Goal: Obtain resource: Obtain resource

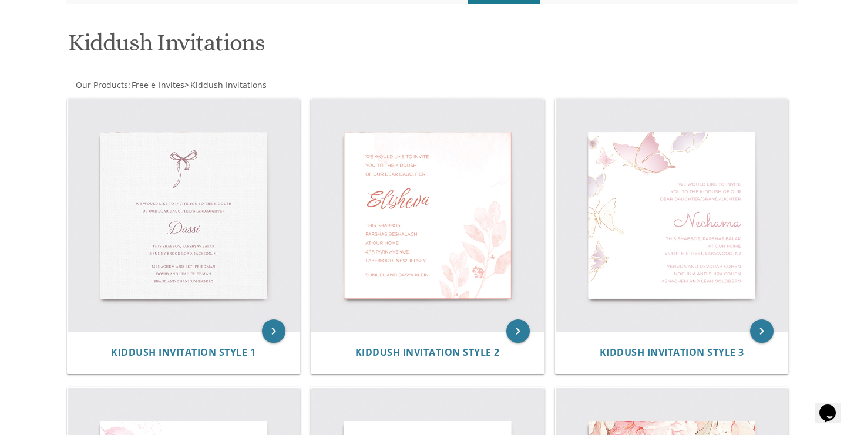
scroll to position [159, 0]
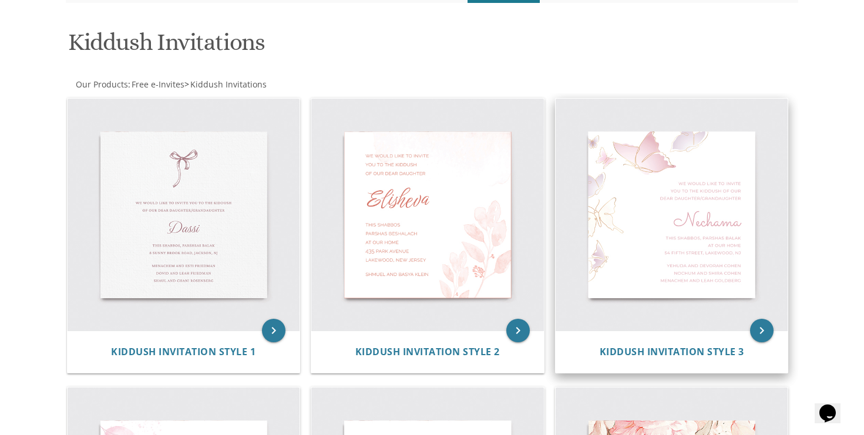
click at [657, 173] on img at bounding box center [672, 215] width 233 height 233
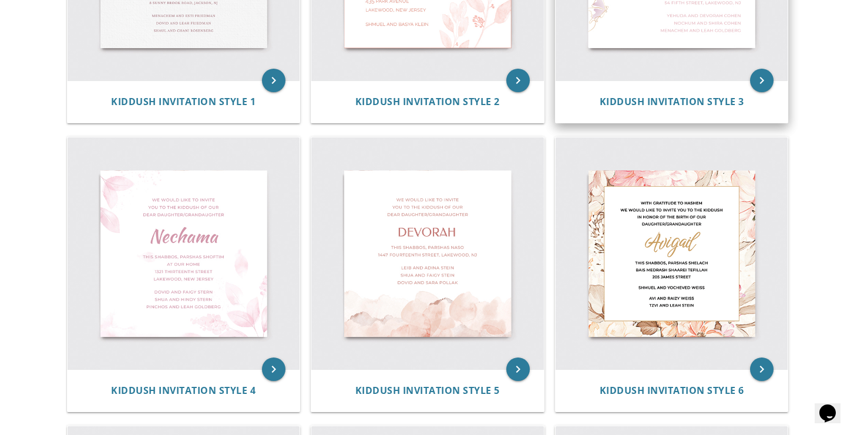
scroll to position [413, 0]
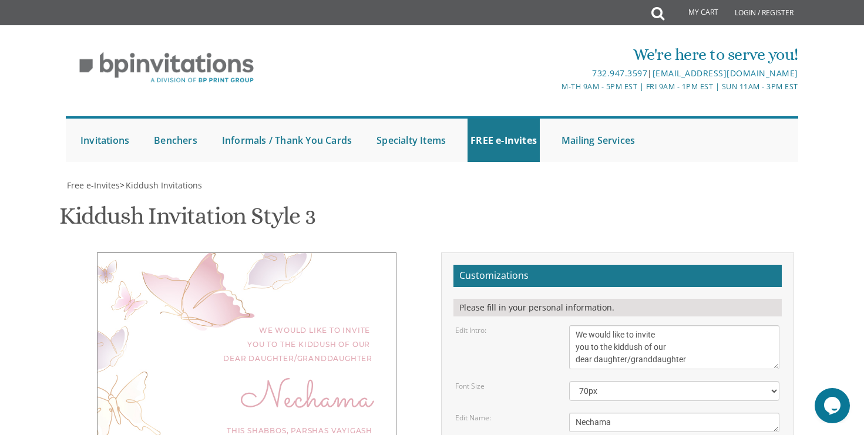
scroll to position [180, 0]
click at [644, 413] on textarea "Nechama" at bounding box center [674, 422] width 210 height 19
drag, startPoint x: 701, startPoint y: 271, endPoint x: 668, endPoint y: 269, distance: 33.5
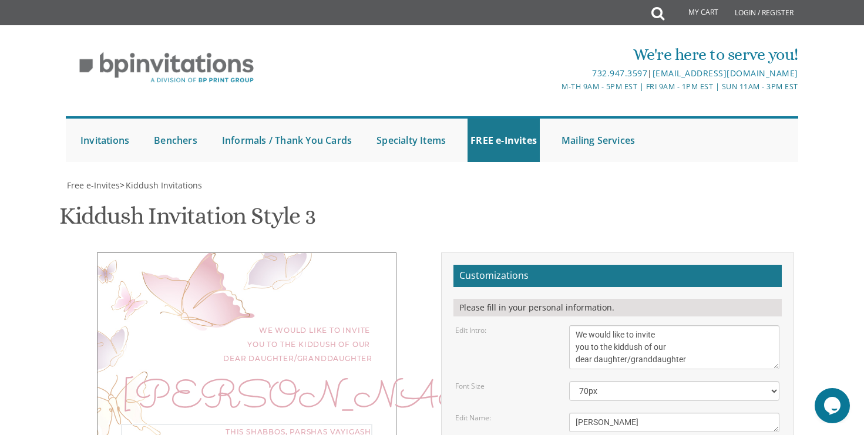
click at [609, 413] on textarea "Nechama" at bounding box center [674, 422] width 210 height 19
type textarea "Leora Eliana"
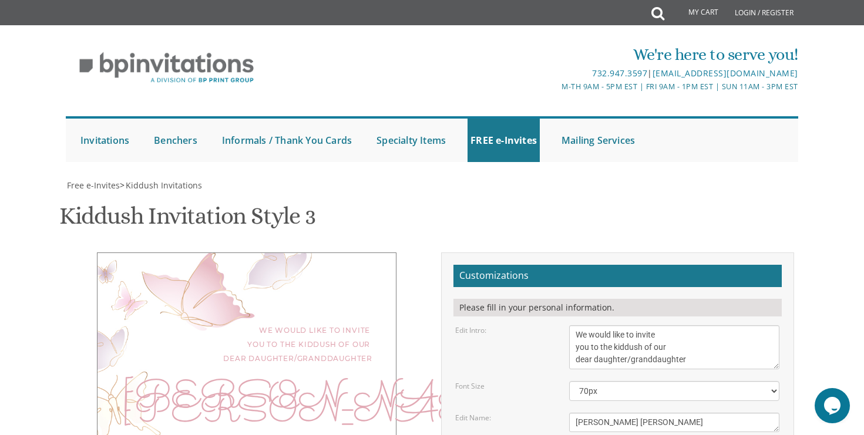
drag, startPoint x: 632, startPoint y: 273, endPoint x: 570, endPoint y: 270, distance: 61.8
drag, startPoint x: 643, startPoint y: 274, endPoint x: 609, endPoint y: 274, distance: 34.1
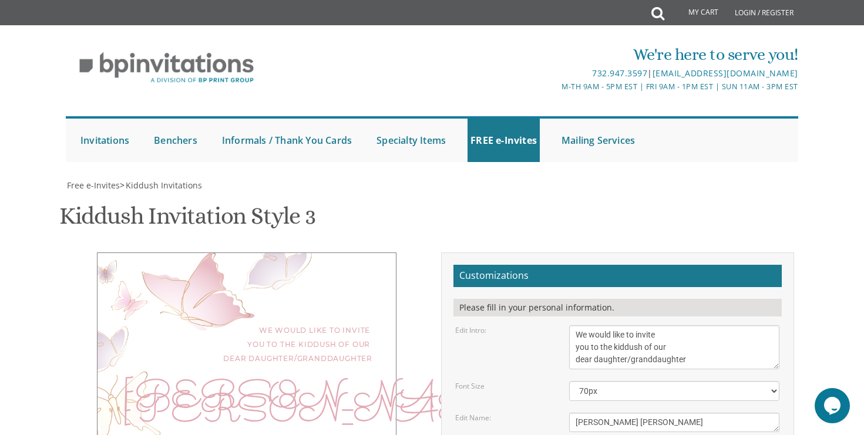
drag, startPoint x: 712, startPoint y: 300, endPoint x: 571, endPoint y: 288, distance: 141.6
type textarea "Parshas Ki Savo 43 Pleasant Avenue Passaic, NJ"
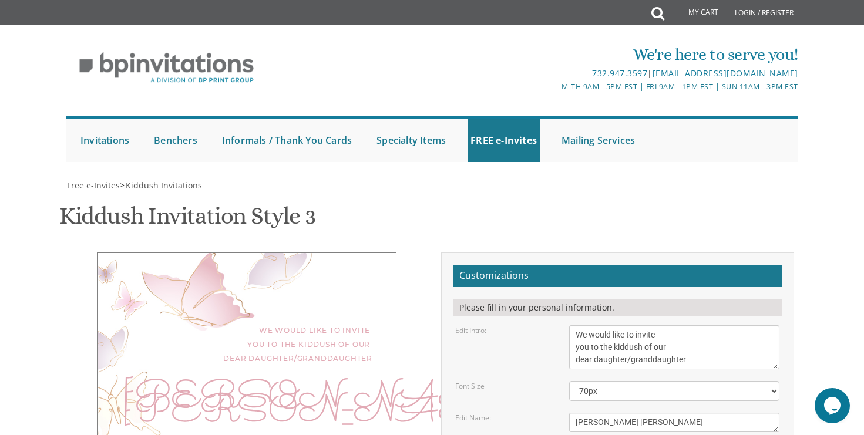
drag, startPoint x: 642, startPoint y: 329, endPoint x: 619, endPoint y: 330, distance: 23.5
drag, startPoint x: 693, startPoint y: 327, endPoint x: 655, endPoint y: 326, distance: 38.2
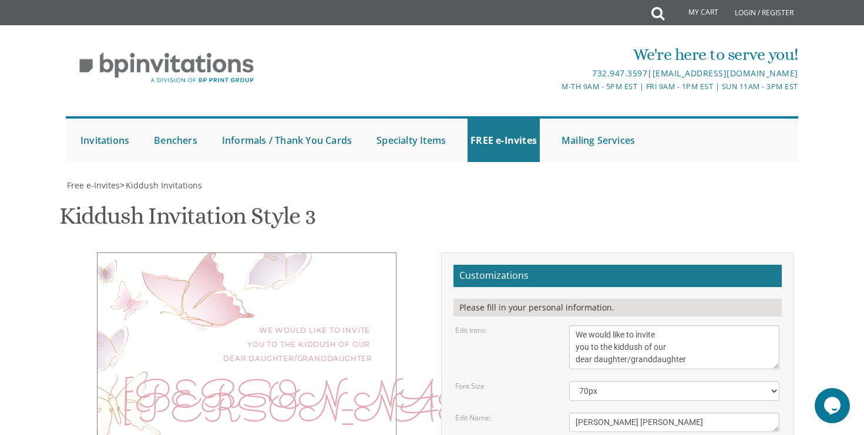
drag, startPoint x: 656, startPoint y: 353, endPoint x: 569, endPoint y: 347, distance: 87.2
type textarea "Yakov and Nechama Elson"
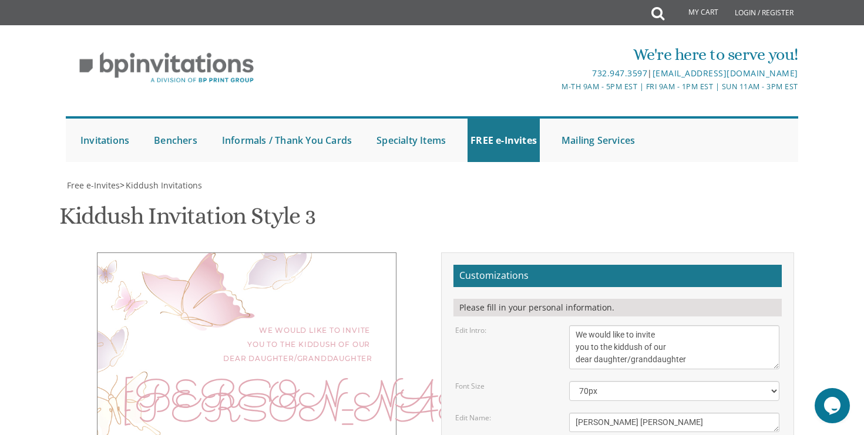
drag, startPoint x: 629, startPoint y: 179, endPoint x: 690, endPoint y: 180, distance: 61.1
click at [690, 326] on textarea "We would like to invite you to the kiddush of our dear daughter/granddaughter" at bounding box center [674, 348] width 210 height 44
click at [581, 326] on textarea "We would like to invite you to the kiddush of our dear daughter/granddaughter" at bounding box center [674, 348] width 210 height 44
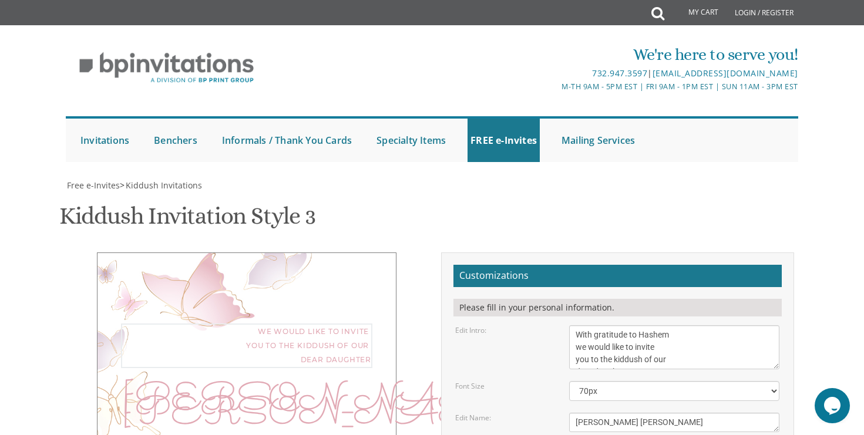
click at [576, 326] on textarea "We would like to invite you to the kiddush of our dear daughter/granddaughter" at bounding box center [674, 348] width 210 height 44
click at [702, 326] on textarea "We would like to invite you to the kiddush of our dear daughter/granddaughter" at bounding box center [674, 348] width 210 height 44
click at [678, 326] on textarea "We would like to invite you to the kiddush of our dear daughter/granddaughter" at bounding box center [674, 348] width 210 height 44
click at [656, 326] on textarea "We would like to invite you to the kiddush of our dear daughter/granddaughter" at bounding box center [674, 348] width 210 height 44
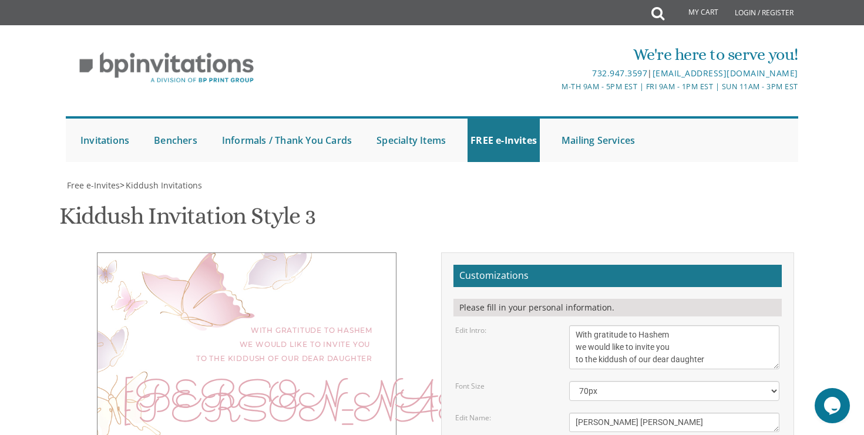
click at [576, 326] on textarea "We would like to invite you to the kiddush of our dear daughter/granddaughter" at bounding box center [674, 348] width 210 height 44
click at [687, 326] on textarea "We would like to invite you to the kiddush of our dear daughter/granddaughter" at bounding box center [674, 348] width 210 height 44
type textarea "With gratitude to Hashem we would like to invite you to the kiddush of our dear…"
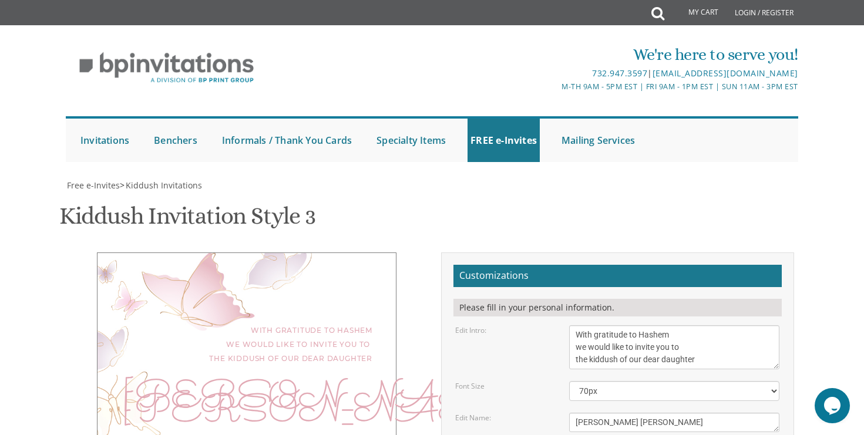
type textarea "September 13, 2025 Parshas Ki Savo 43 Pleasant Avenue, Passaic, NJ"
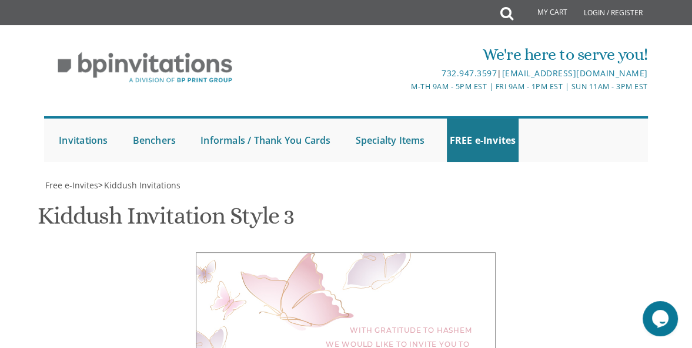
scroll to position [195, 0]
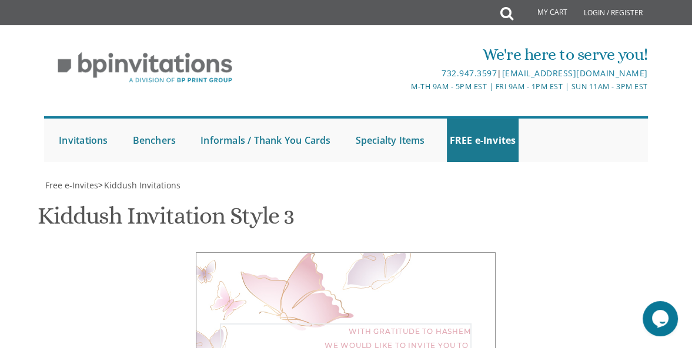
scroll to position [257, 0]
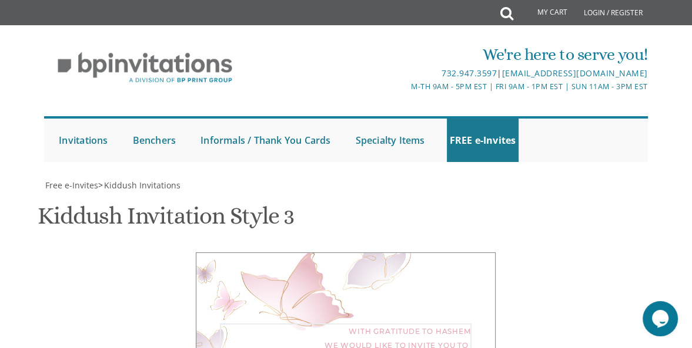
scroll to position [0, 0]
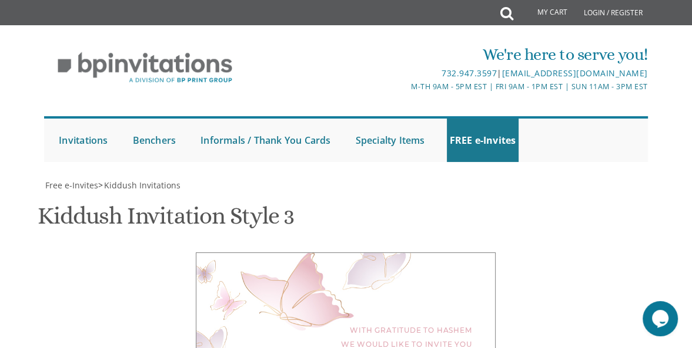
type textarea "With gratitude to Hashem we would like to invite you to the kiddush of our dear…"
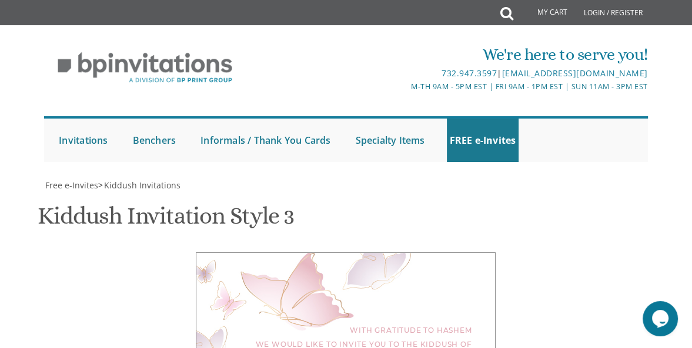
scroll to position [470, 0]
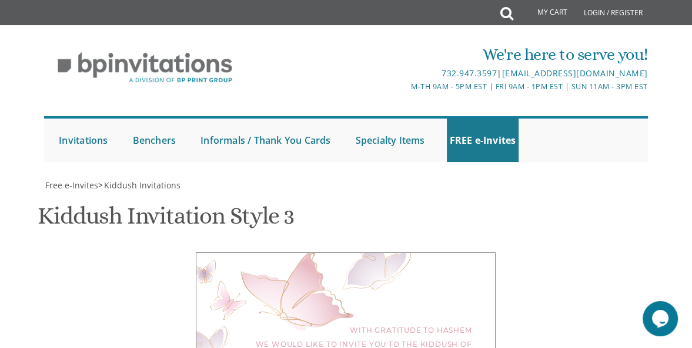
drag, startPoint x: 384, startPoint y: 253, endPoint x: 258, endPoint y: 249, distance: 125.8
paste textarea "Michoel and Rachel Schechter"
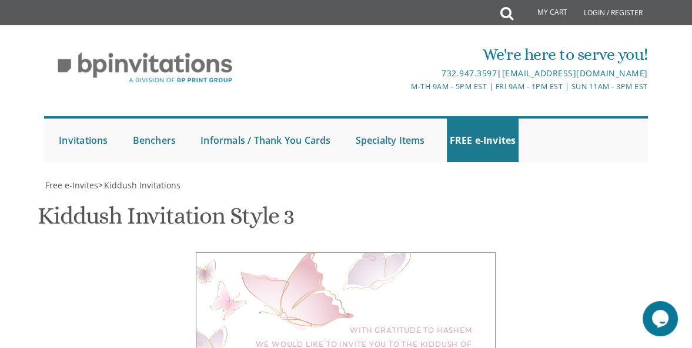
scroll to position [244, 0]
type textarea "Yakov and Nechama Elson Michoel and Rachel Schechter Heidi and Reuven Elson"
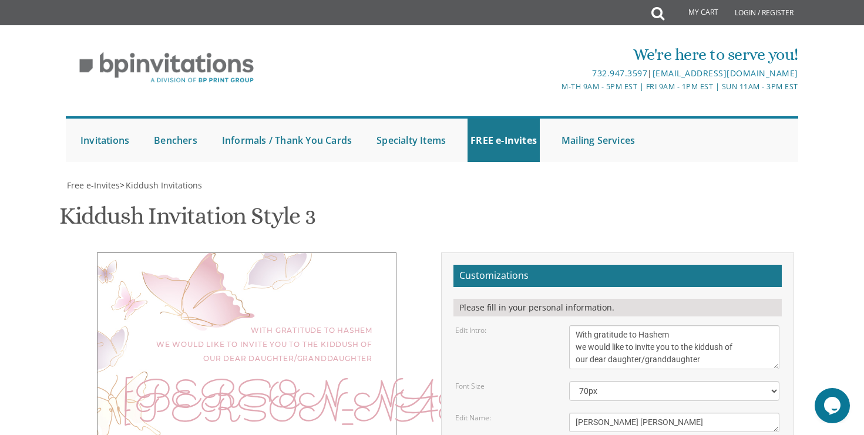
scroll to position [391, 0]
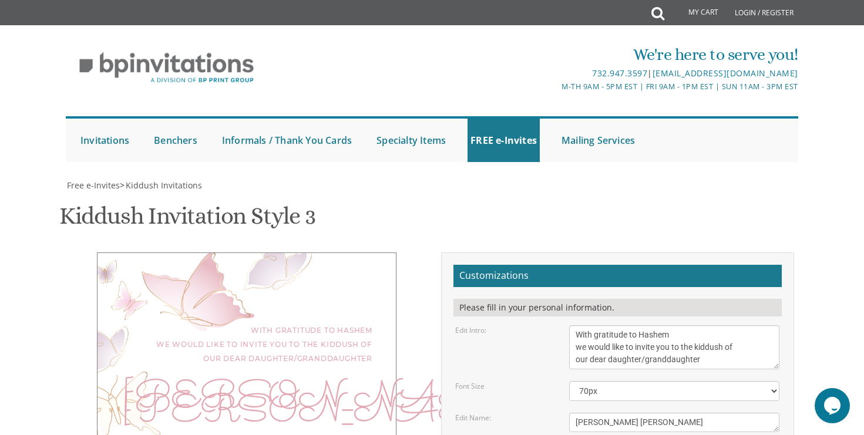
type input "nikkiter@yahoo.com"
drag, startPoint x: 666, startPoint y: 143, endPoint x: 571, endPoint y: 133, distance: 95.7
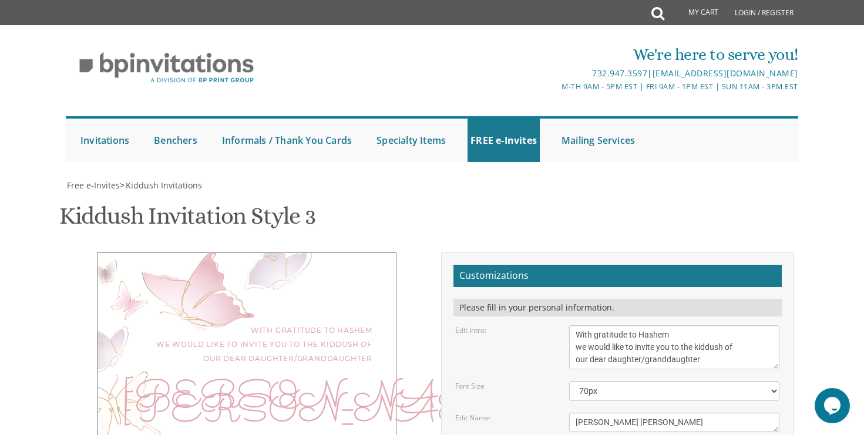
drag, startPoint x: 678, startPoint y: 144, endPoint x: 574, endPoint y: 139, distance: 104.1
paste textarea "Heidi and Reuven Elson"
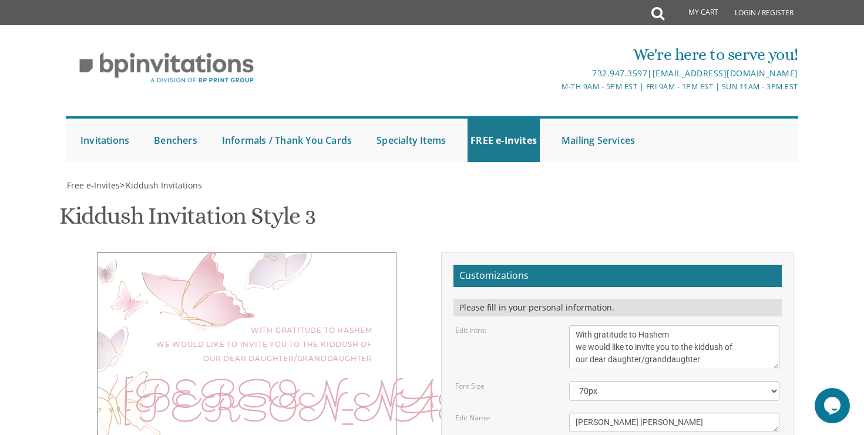
type textarea "Yakov and Nechama Elson Heidi and Reuven Elson Michoel and Rachel Schechter"
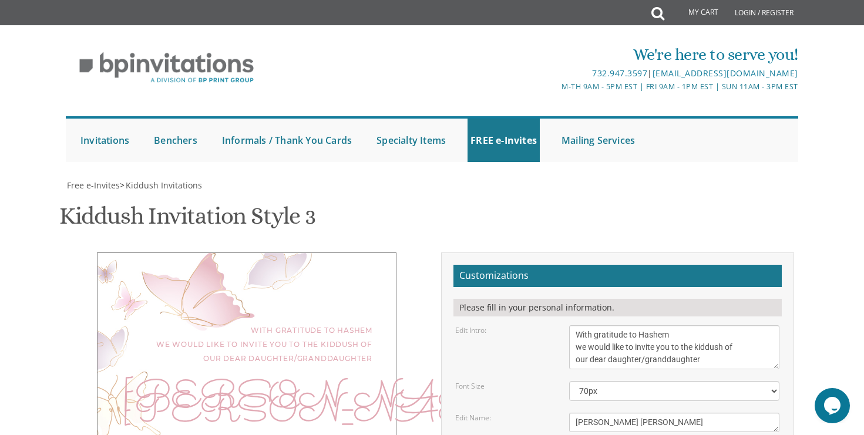
drag, startPoint x: 708, startPoint y: 106, endPoint x: 645, endPoint y: 104, distance: 62.9
click at [645, 326] on textarea "We would like to invite you to the kiddush of our dear daughter/granddaughter" at bounding box center [674, 348] width 210 height 44
click at [681, 326] on textarea "We would like to invite you to the kiddush of our dear daughter/granddaughter" at bounding box center [674, 348] width 210 height 44
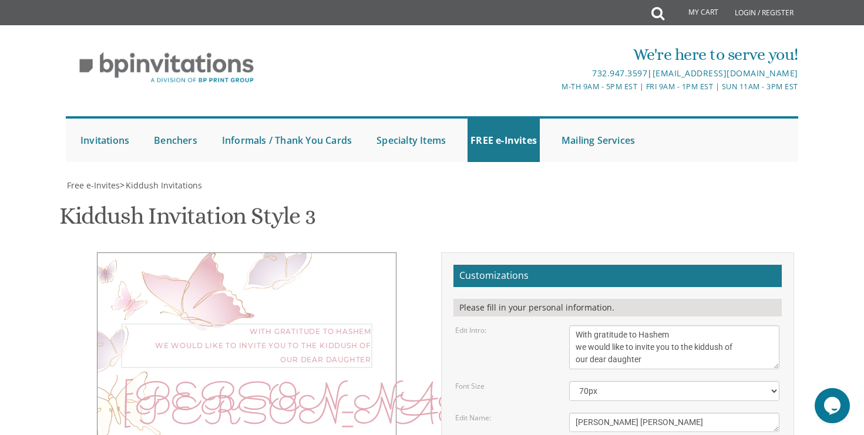
click at [687, 326] on textarea "We would like to invite you to the kiddush of our dear daughter/granddaughter" at bounding box center [674, 348] width 210 height 44
click at [643, 326] on textarea "We would like to invite you to the kiddush of our dear daughter/granddaughter" at bounding box center [674, 348] width 210 height 44
click at [692, 326] on textarea "We would like to invite you to the kiddush of our dear daughter/granddaughter" at bounding box center [674, 348] width 210 height 44
click at [684, 326] on textarea "We would like to invite you to the kiddush of our dear daughter/granddaughter" at bounding box center [674, 348] width 210 height 44
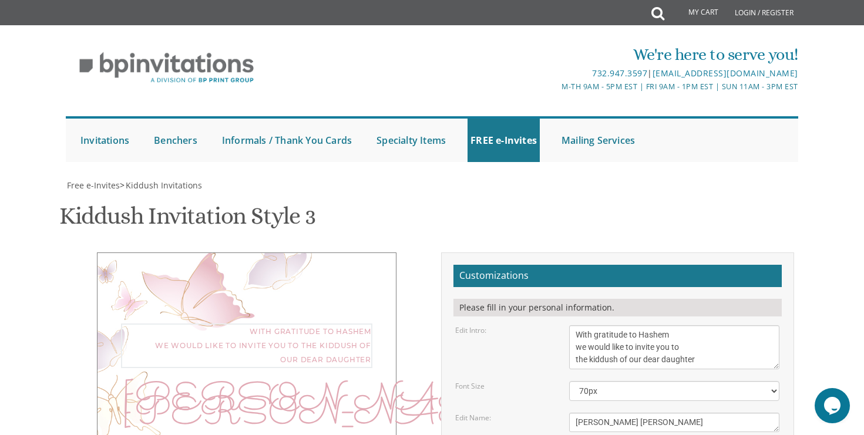
click at [715, 326] on textarea "We would like to invite you to the kiddush of our dear daughter/granddaughter" at bounding box center [674, 348] width 210 height 44
type textarea "With gratitude to Hashem we would like to invite you to the kiddush of our dear…"
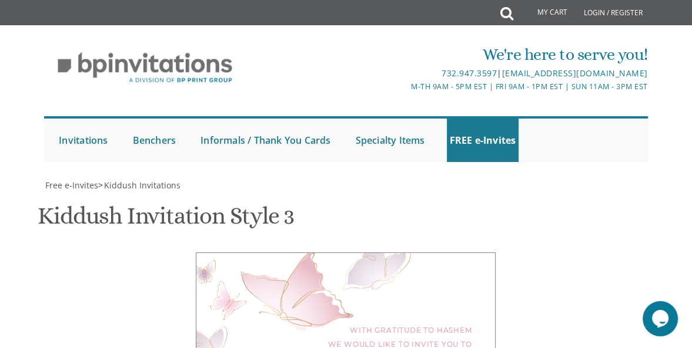
scroll to position [612, 0]
drag, startPoint x: 389, startPoint y: 232, endPoint x: 260, endPoint y: 222, distance: 129.1
type textarea "Yakov and Nechama Elson"
